Goal: Transaction & Acquisition: Subscribe to service/newsletter

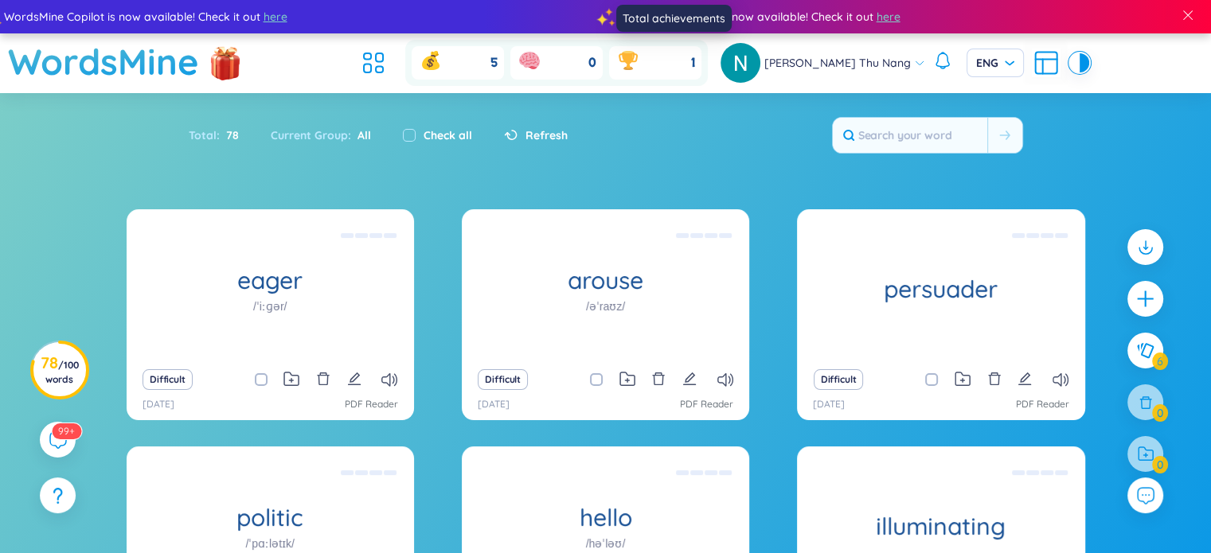
click at [687, 64] on div "1" at bounding box center [655, 62] width 92 height 33
drag, startPoint x: 691, startPoint y: 0, endPoint x: 691, endPoint y: 25, distance: 24.7
click at [691, 25] on div "WordsMine Copilot is now available! Check it out here WordsMine Copilot is now …" at bounding box center [604, 16] width 2487 height 33
click at [701, 63] on div "1" at bounding box center [655, 62] width 92 height 33
click at [695, 66] on span "1" at bounding box center [693, 63] width 4 height 18
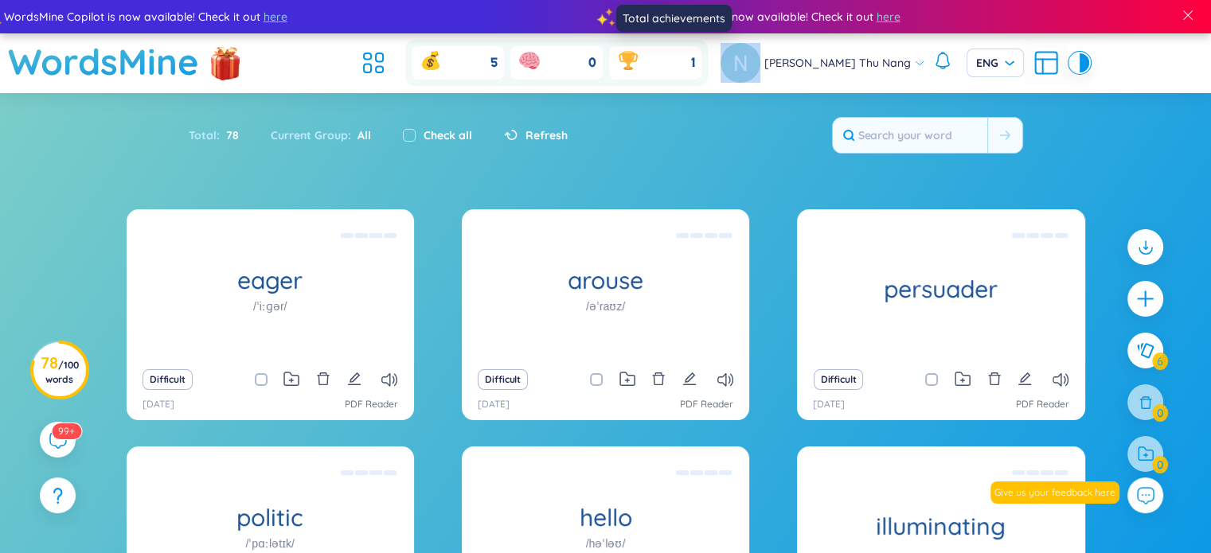
click at [695, 66] on span "1" at bounding box center [693, 63] width 4 height 18
click at [54, 369] on h3 "78 / 100 words" at bounding box center [60, 371] width 38 height 29
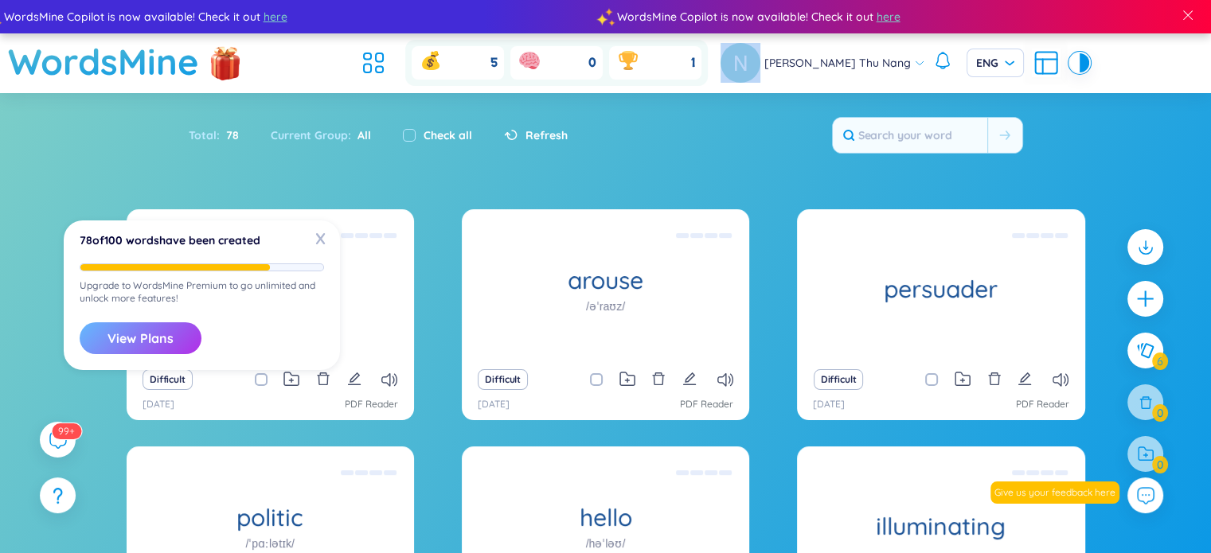
click at [181, 349] on button "View Plans" at bounding box center [141, 338] width 122 height 32
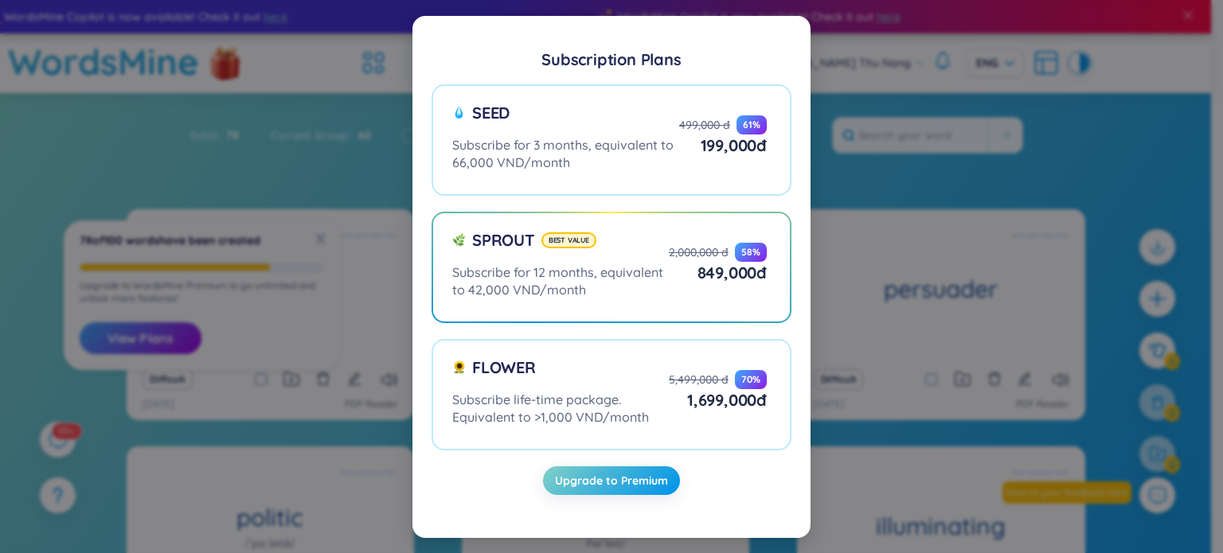
click at [907, 183] on div "Subscription Plans Seed Subscribe for 3 months, equivalent to 66,000 VND/month …" at bounding box center [611, 276] width 1223 height 553
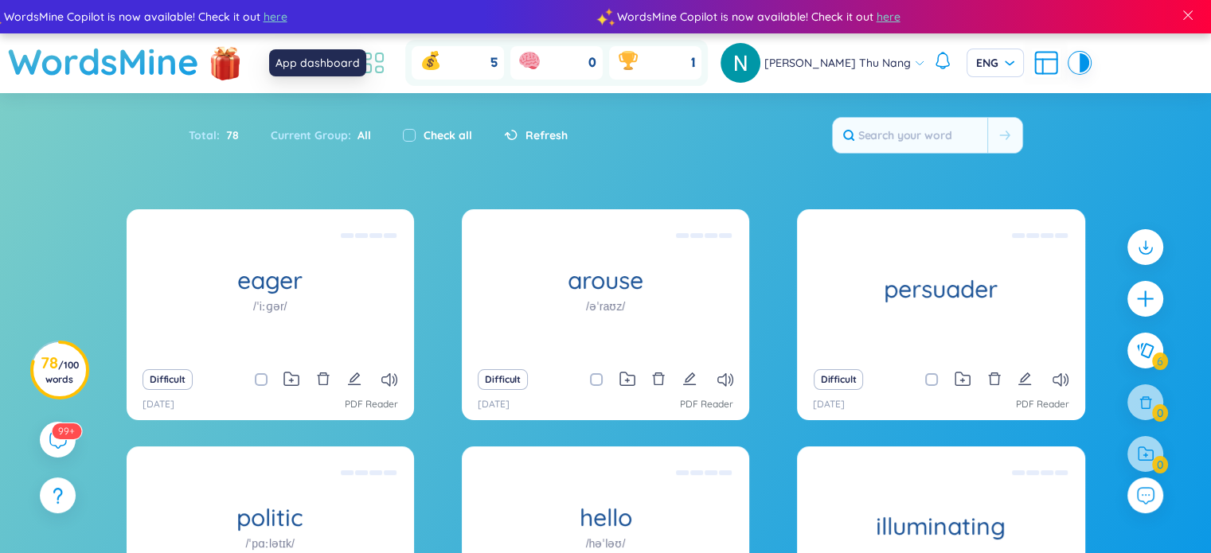
click at [383, 69] on icon at bounding box center [379, 70] width 7 height 6
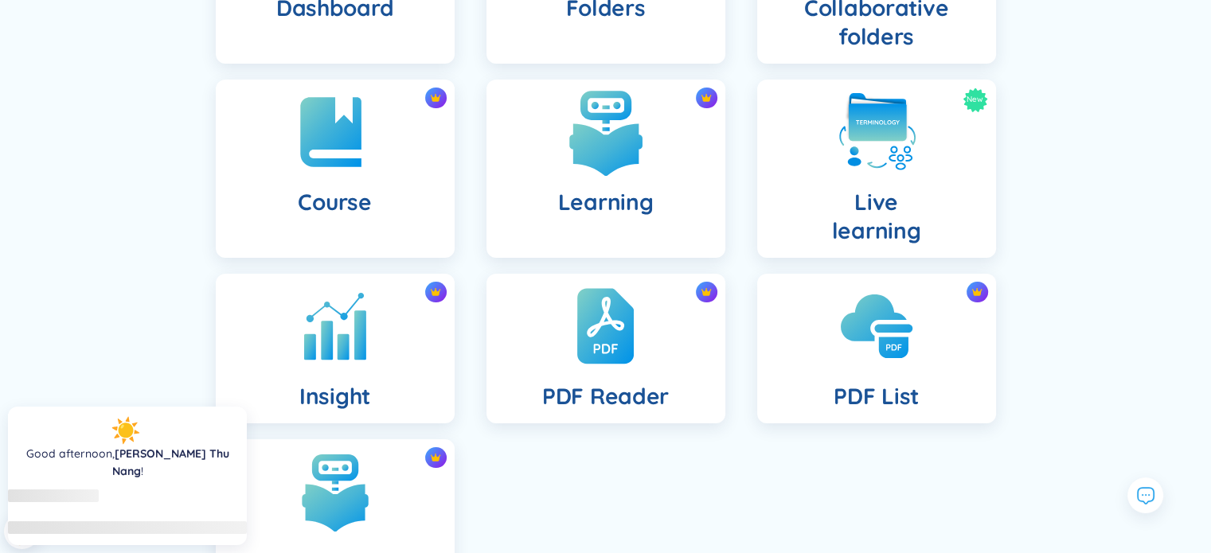
scroll to position [318, 0]
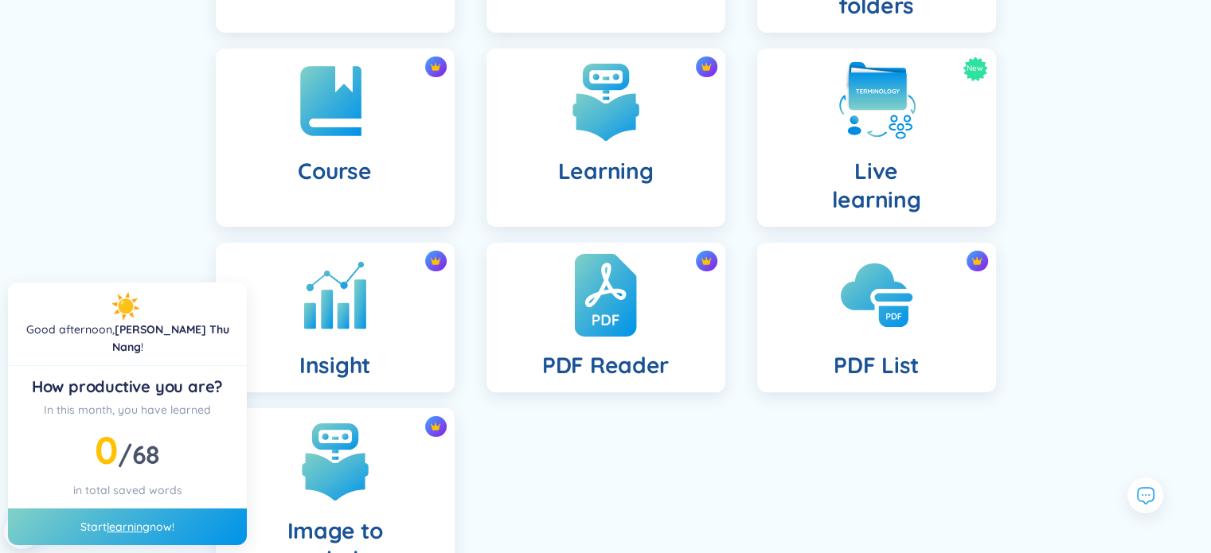
click at [608, 326] on img at bounding box center [605, 296] width 62 height 88
